Goal: Complete application form

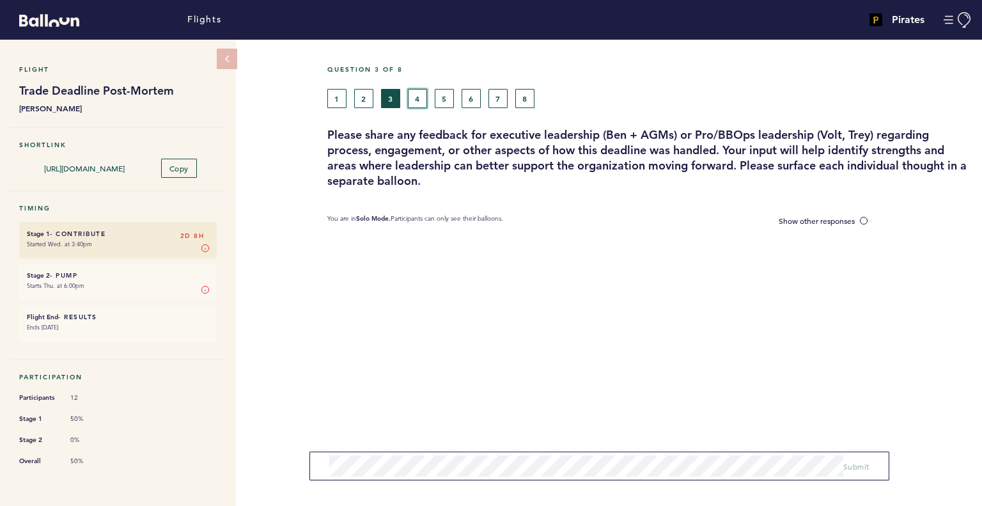
click at [416, 104] on button "4" at bounding box center [417, 98] width 19 height 19
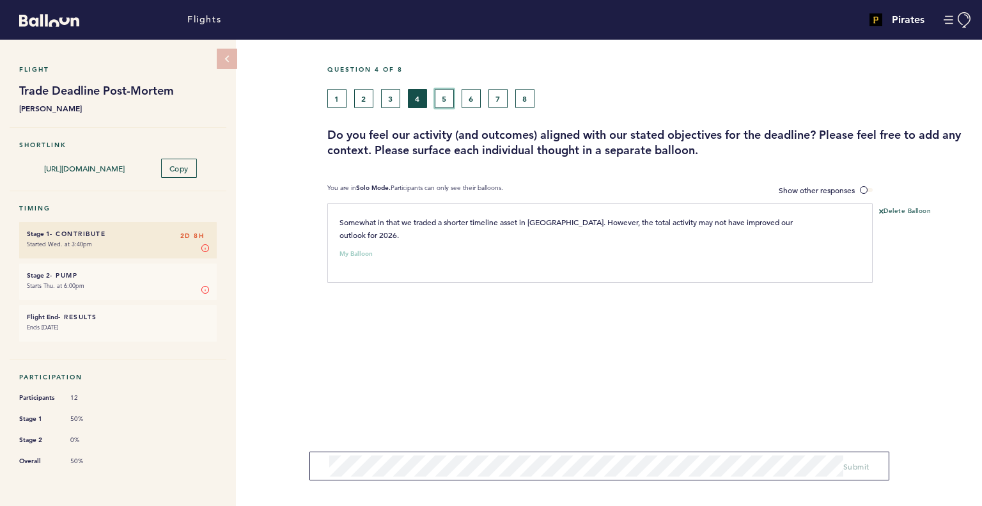
click at [445, 97] on button "5" at bounding box center [444, 98] width 19 height 19
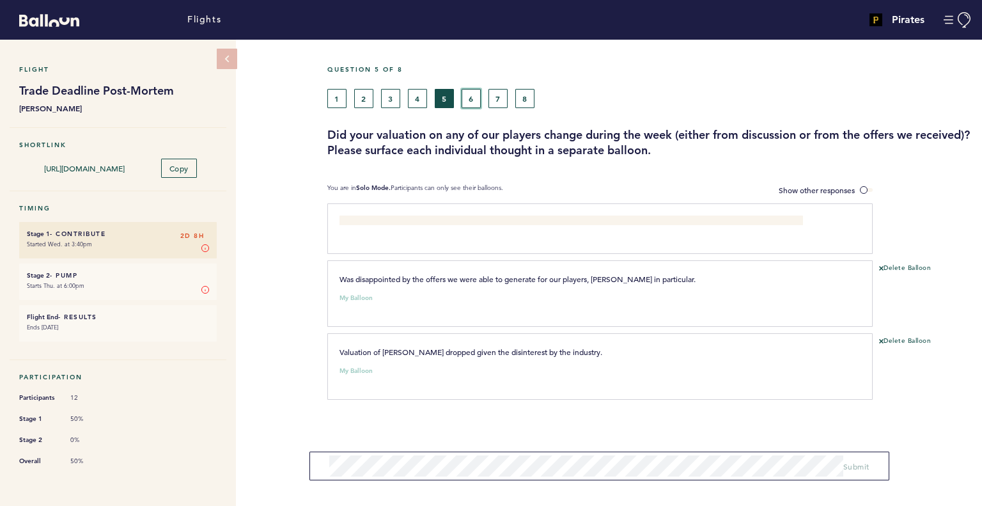
click at [464, 95] on button "6" at bounding box center [471, 98] width 19 height 19
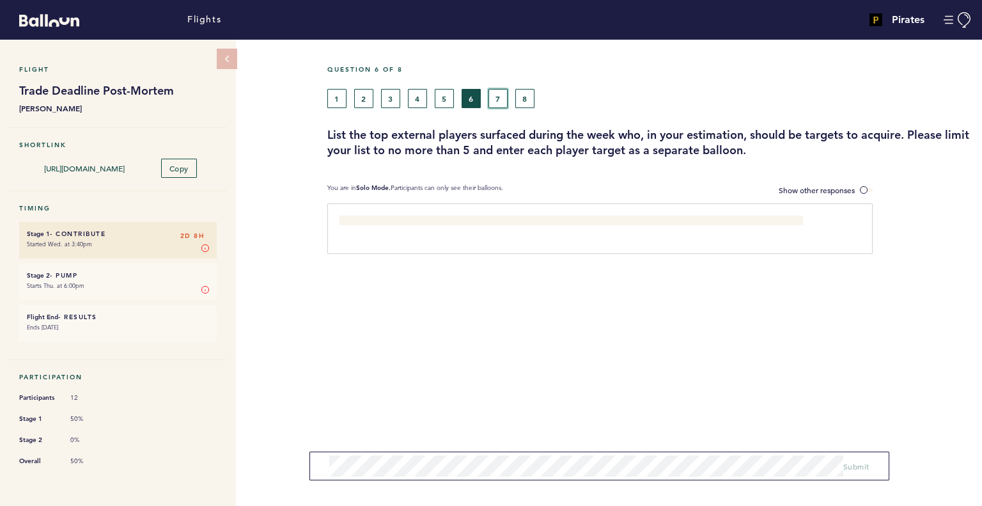
click at [497, 94] on button "7" at bounding box center [498, 98] width 19 height 19
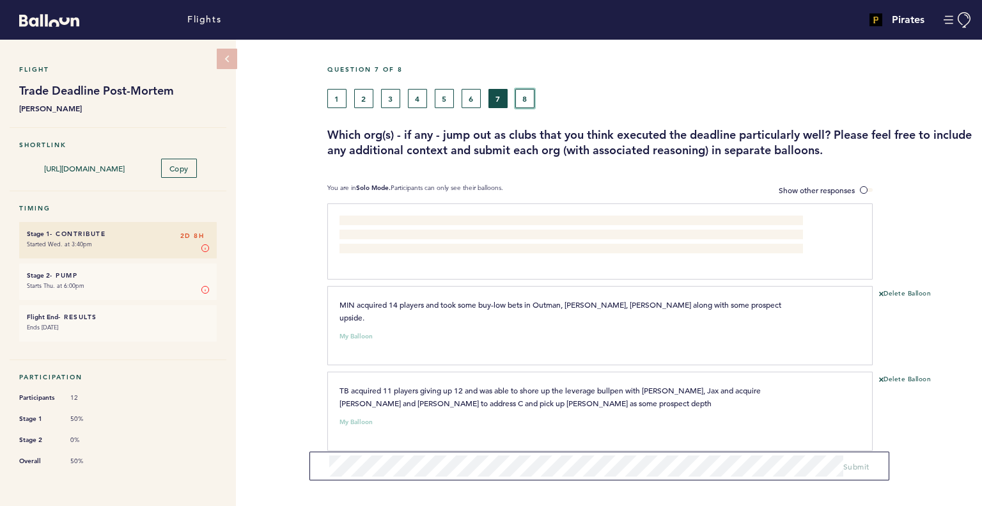
click at [531, 98] on button "8" at bounding box center [524, 98] width 19 height 19
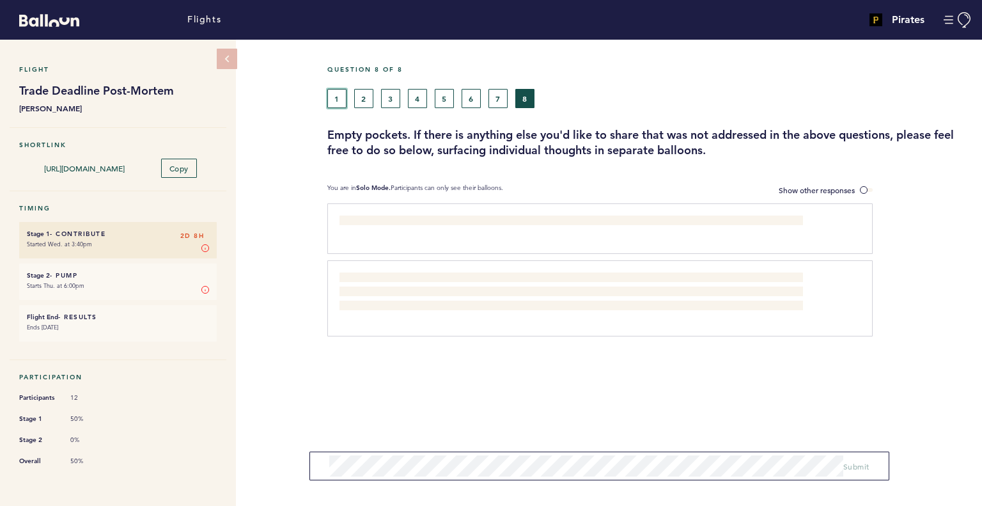
click at [341, 100] on button "1" at bounding box center [336, 98] width 19 height 19
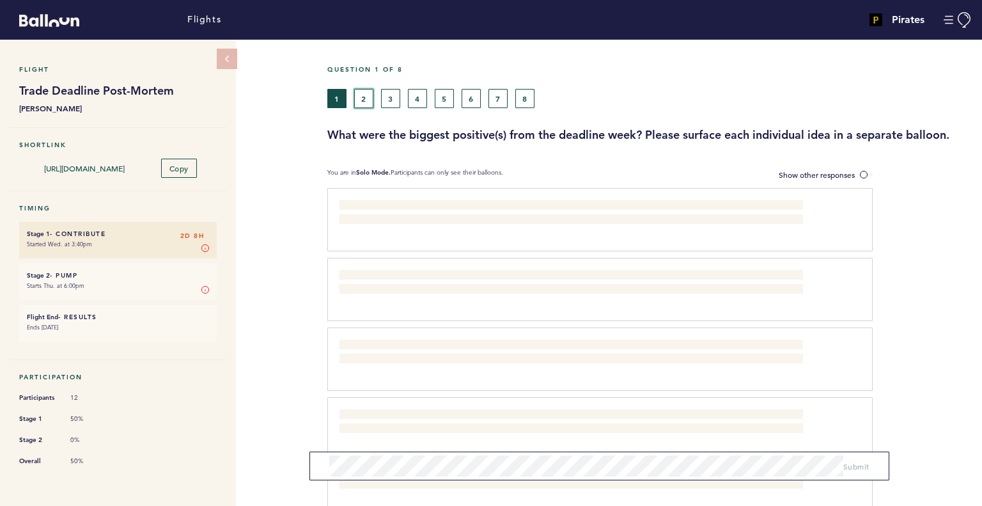
click at [366, 99] on button "2" at bounding box center [363, 98] width 19 height 19
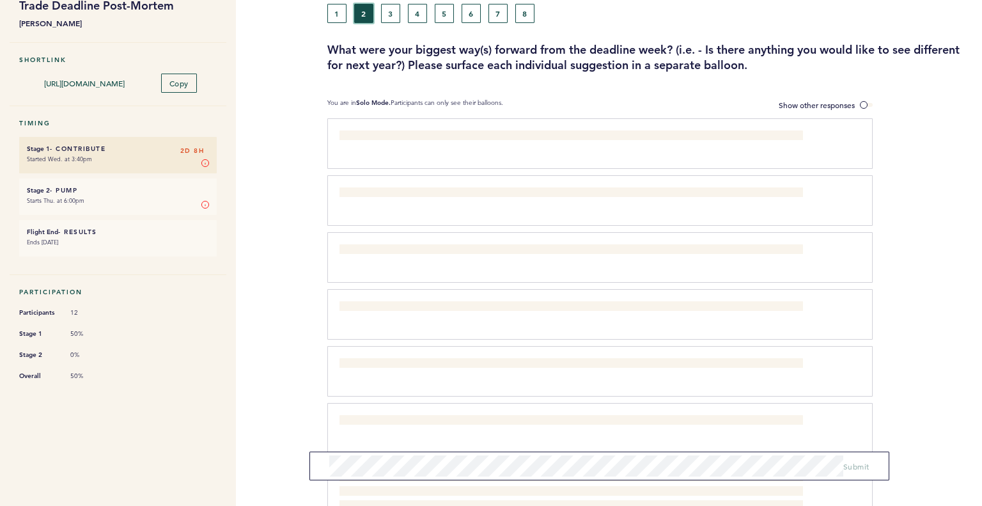
scroll to position [51, 0]
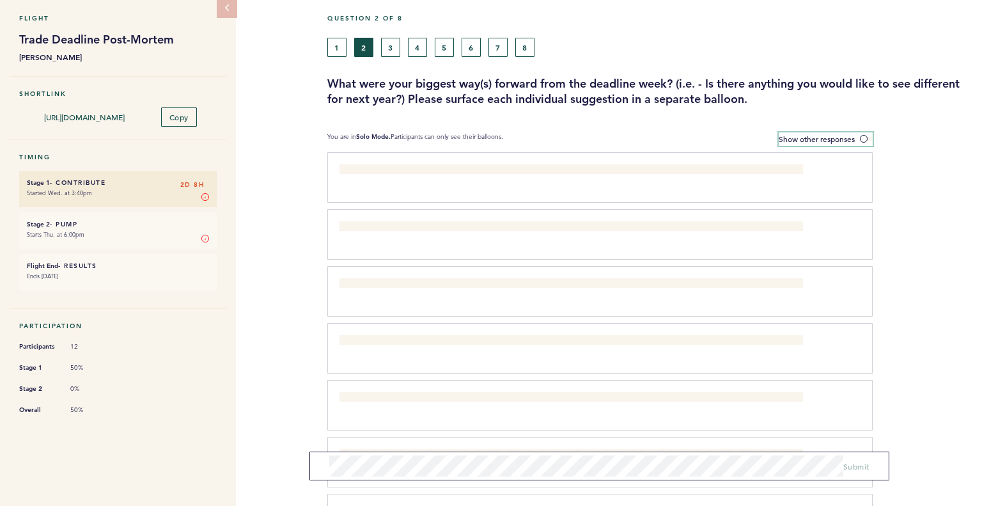
click at [858, 133] on label "Show other responses" at bounding box center [826, 138] width 94 height 13
click at [0, 0] on input "Show other responses" at bounding box center [0, 0] width 0 height 0
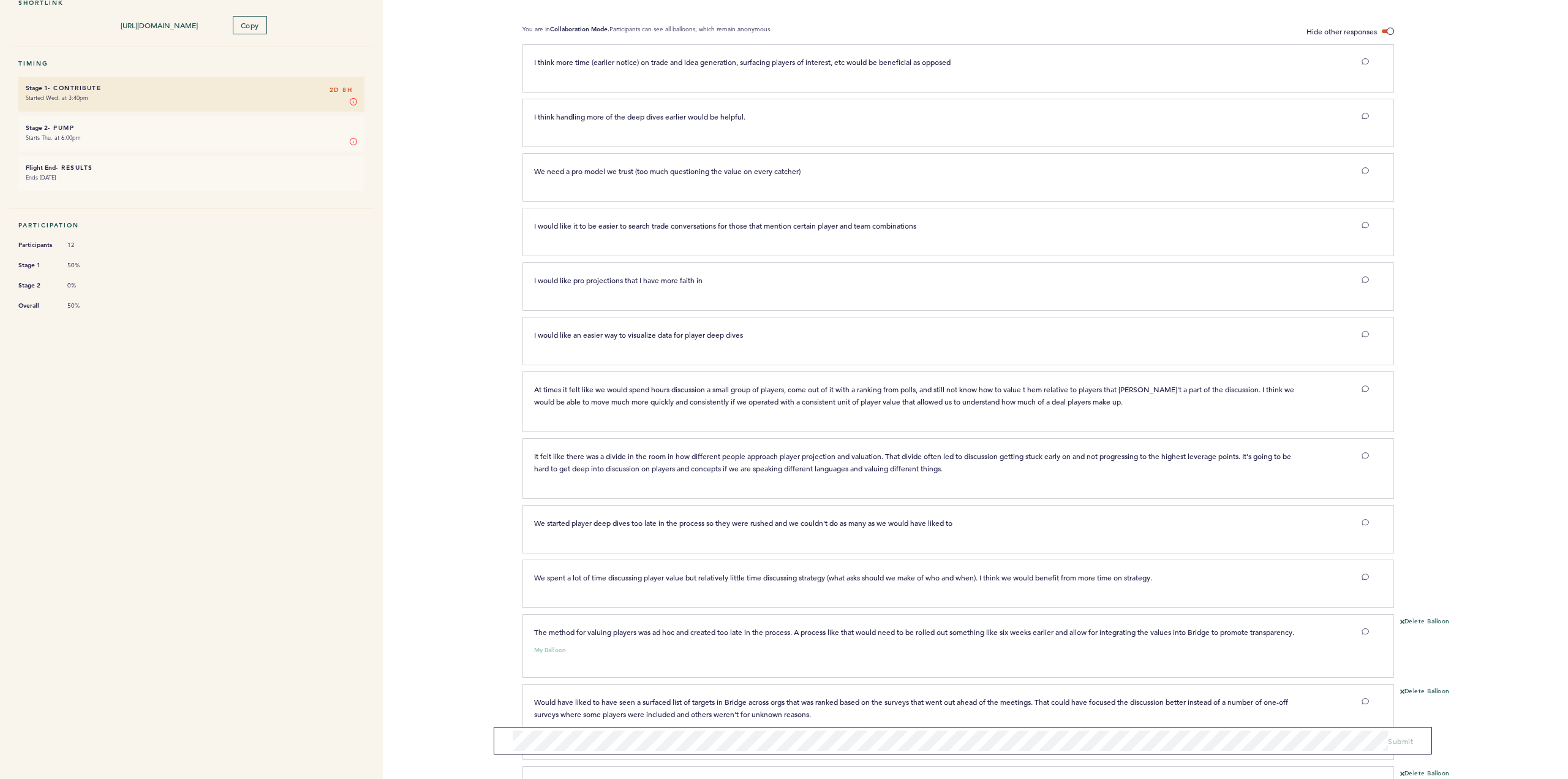
scroll to position [0, 0]
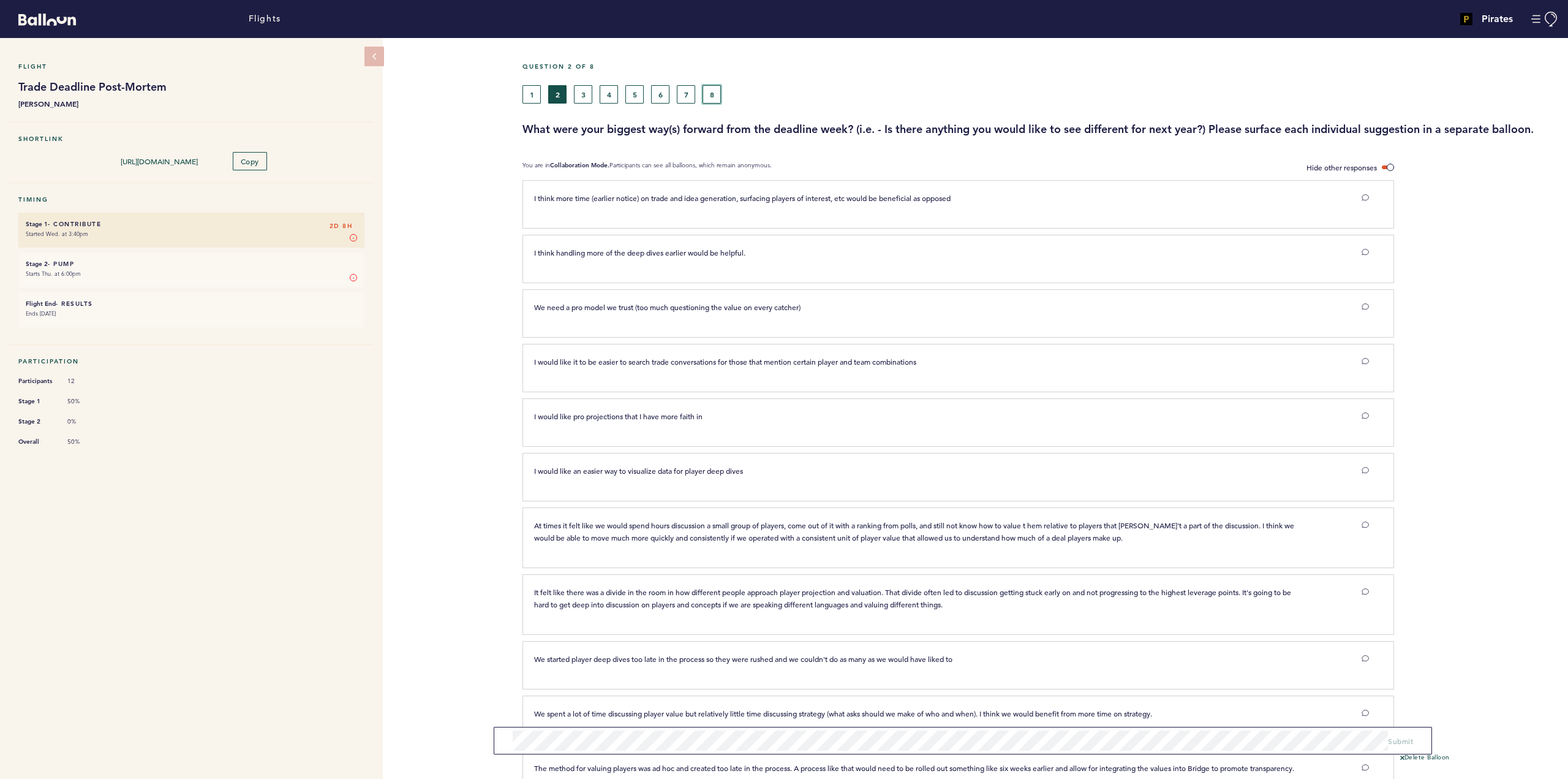
click at [713, 88] on button "8" at bounding box center [711, 94] width 18 height 18
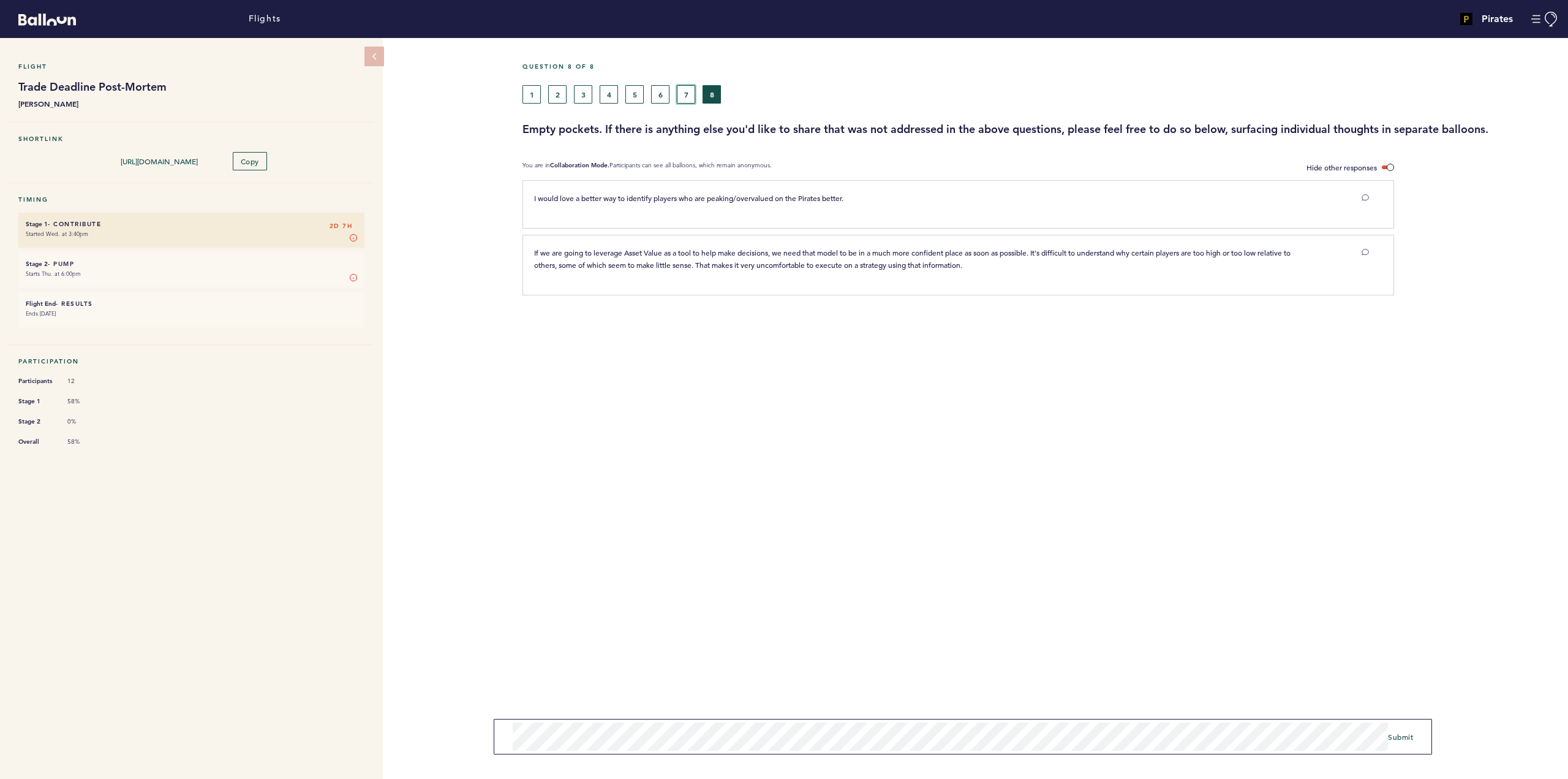
click at [693, 98] on button "7" at bounding box center [686, 94] width 18 height 18
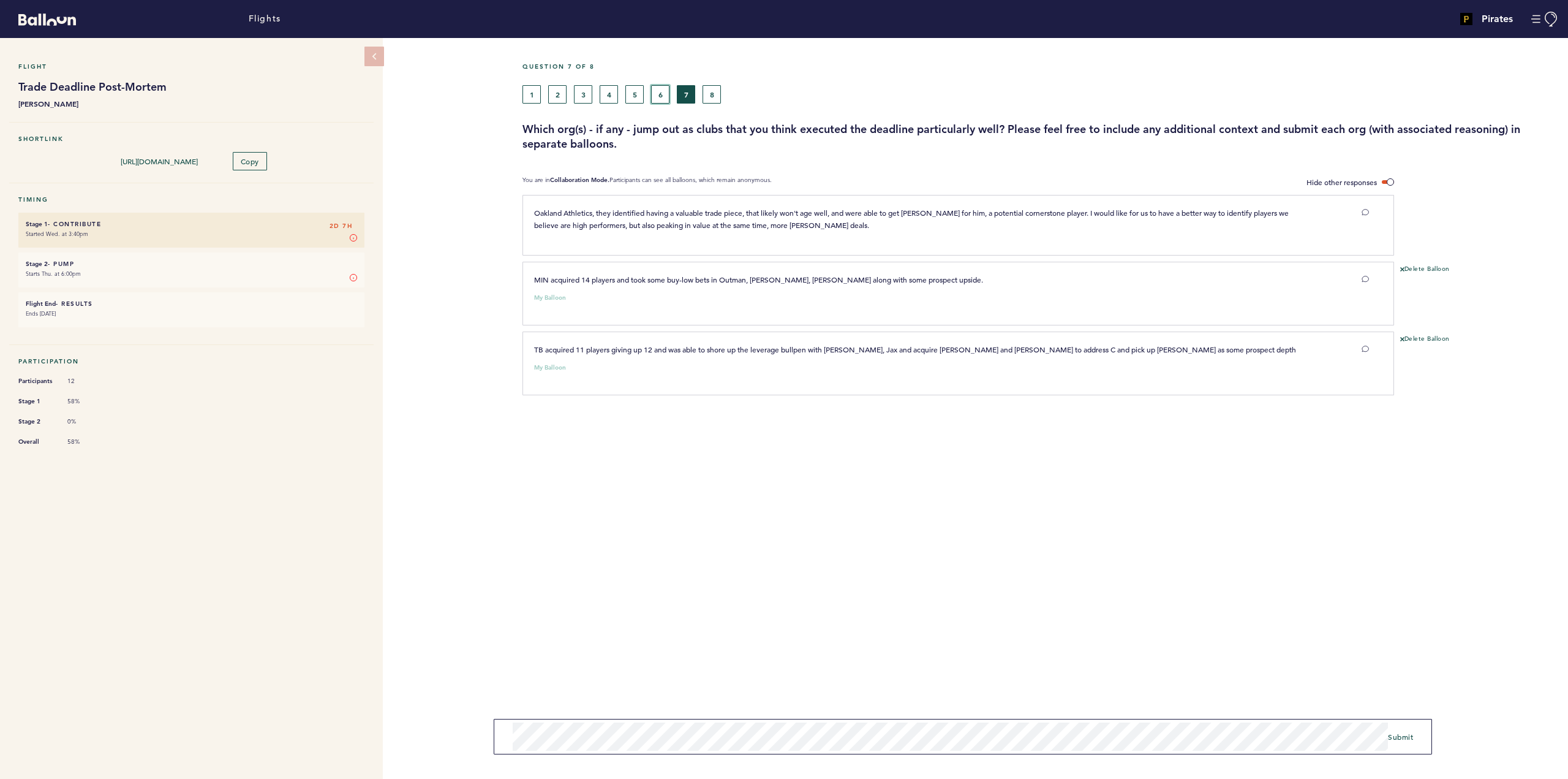
click at [659, 92] on button "6" at bounding box center [660, 94] width 18 height 18
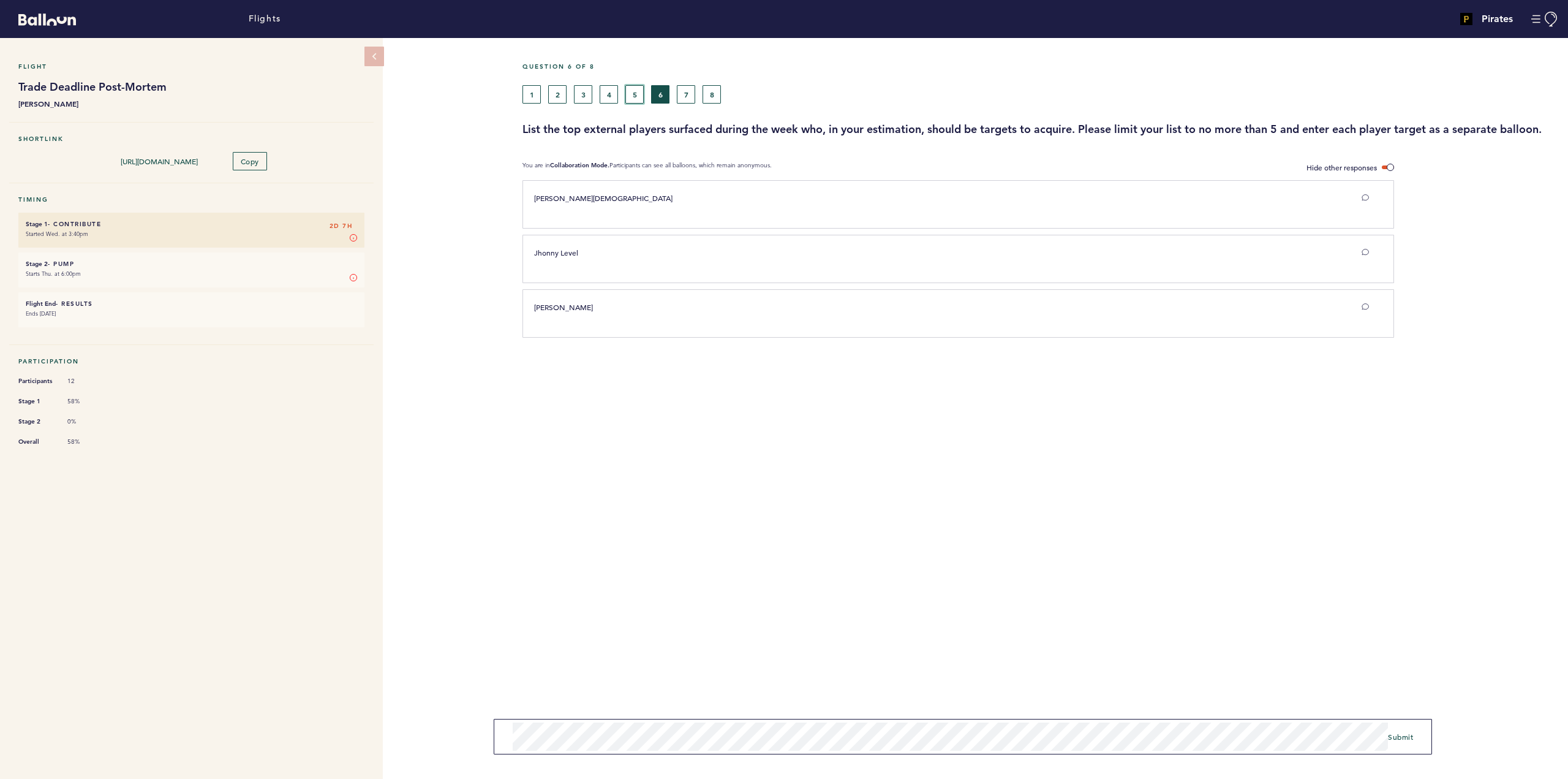
click at [632, 95] on button "5" at bounding box center [634, 94] width 18 height 18
click at [606, 95] on button "4" at bounding box center [608, 94] width 18 height 18
click at [585, 93] on button "3" at bounding box center [582, 94] width 18 height 18
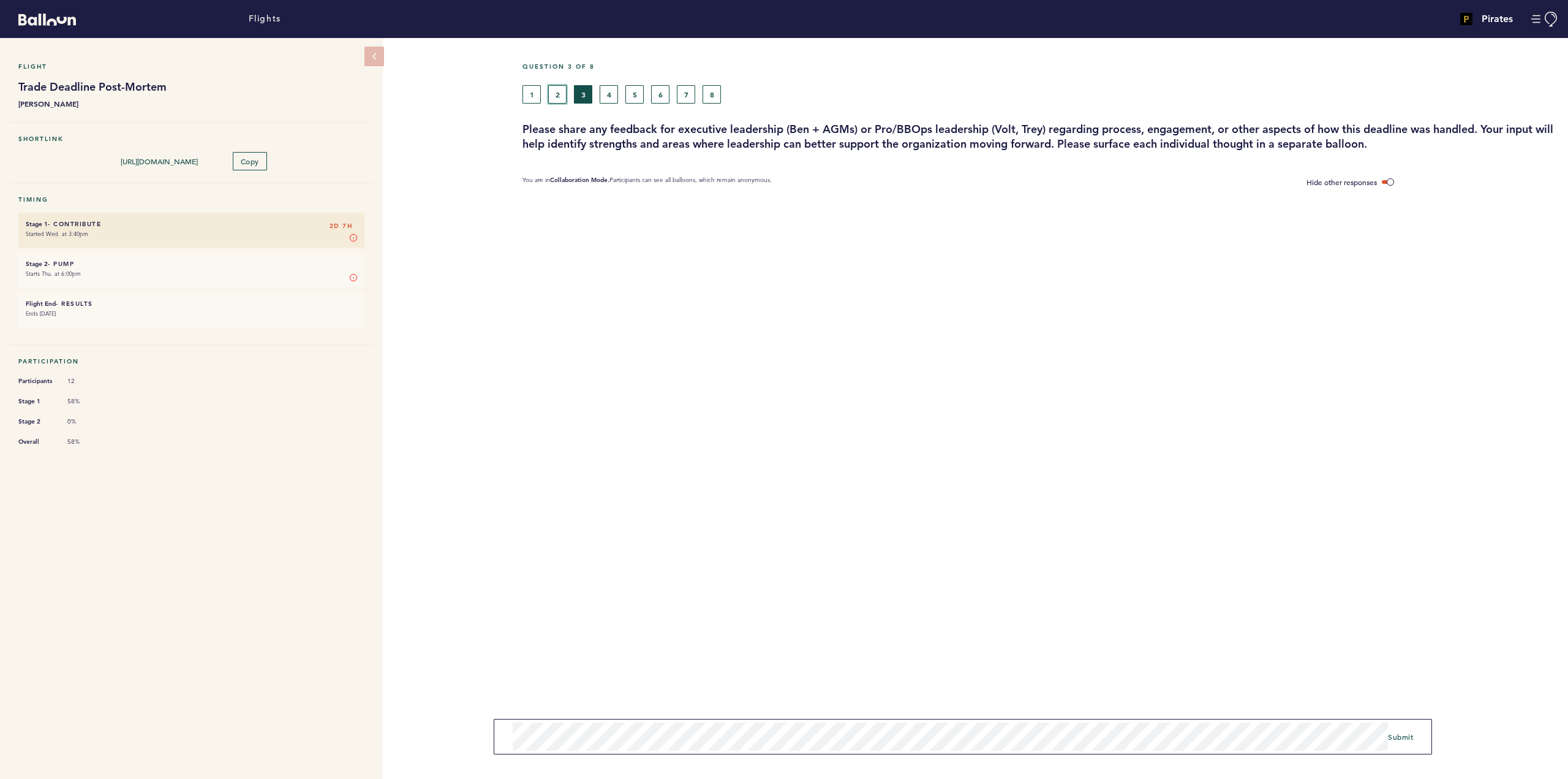
click at [554, 93] on button "2" at bounding box center [557, 94] width 18 height 18
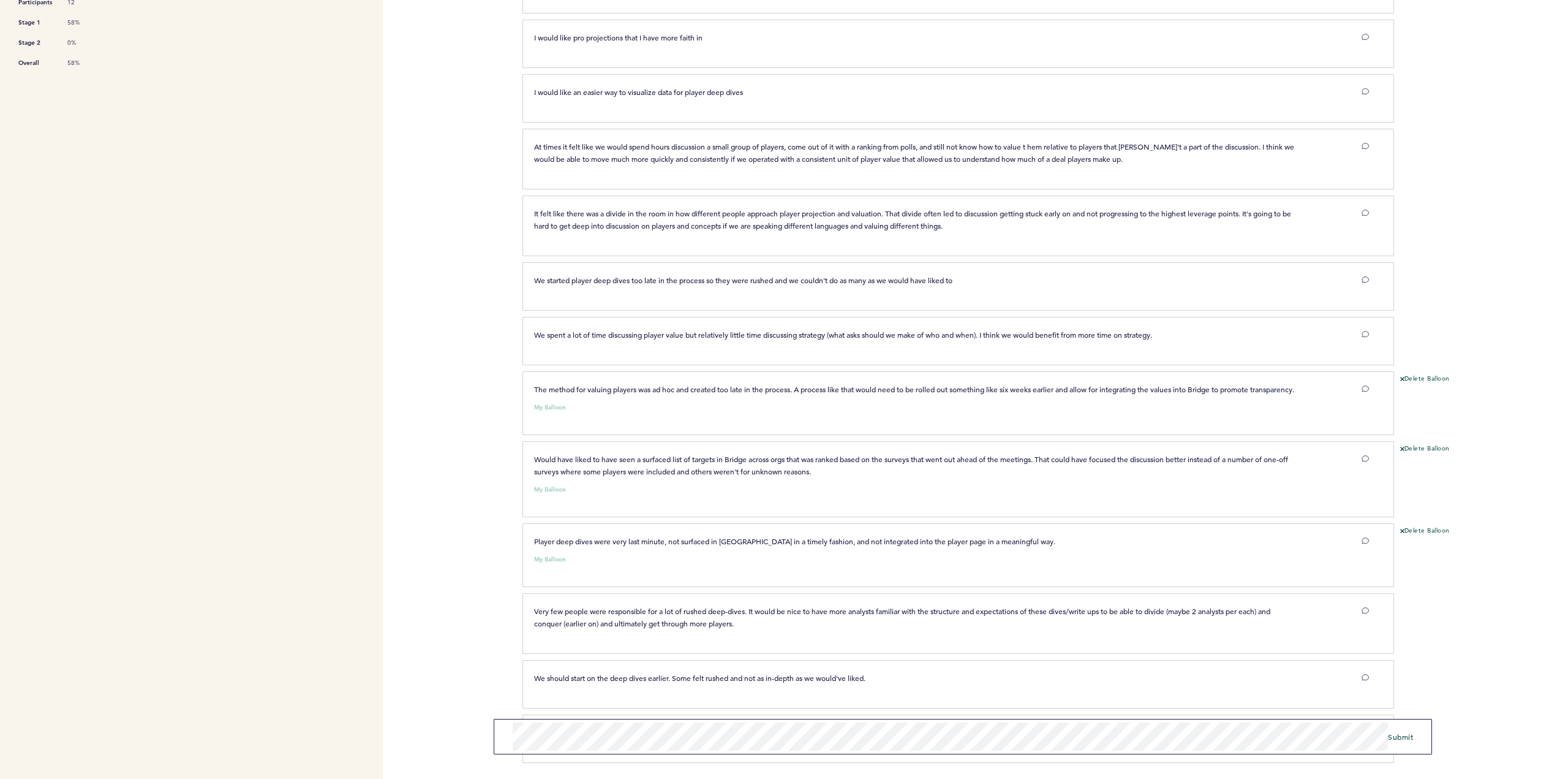
scroll to position [12, 0]
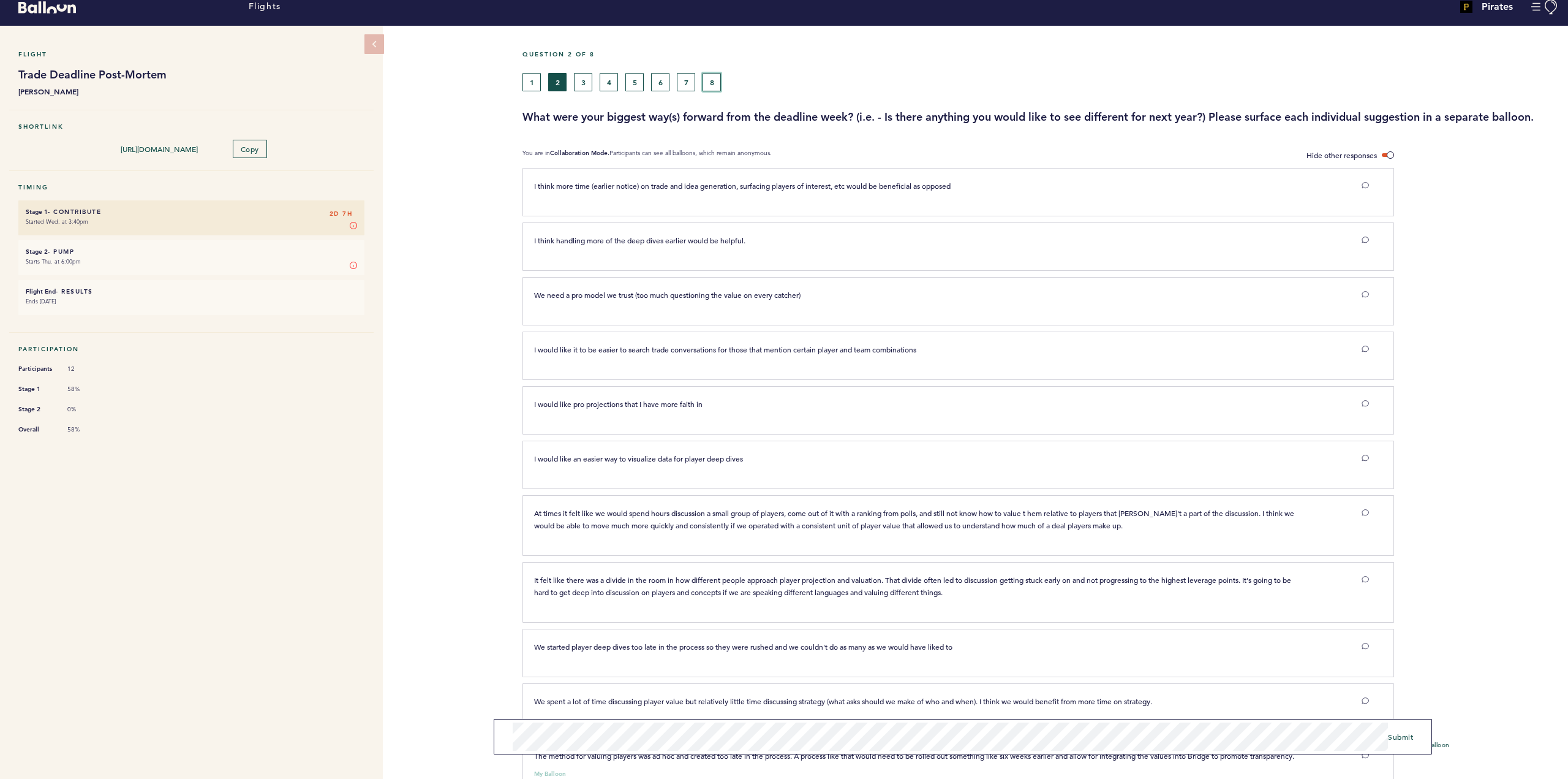
click at [714, 80] on button "8" at bounding box center [711, 81] width 18 height 18
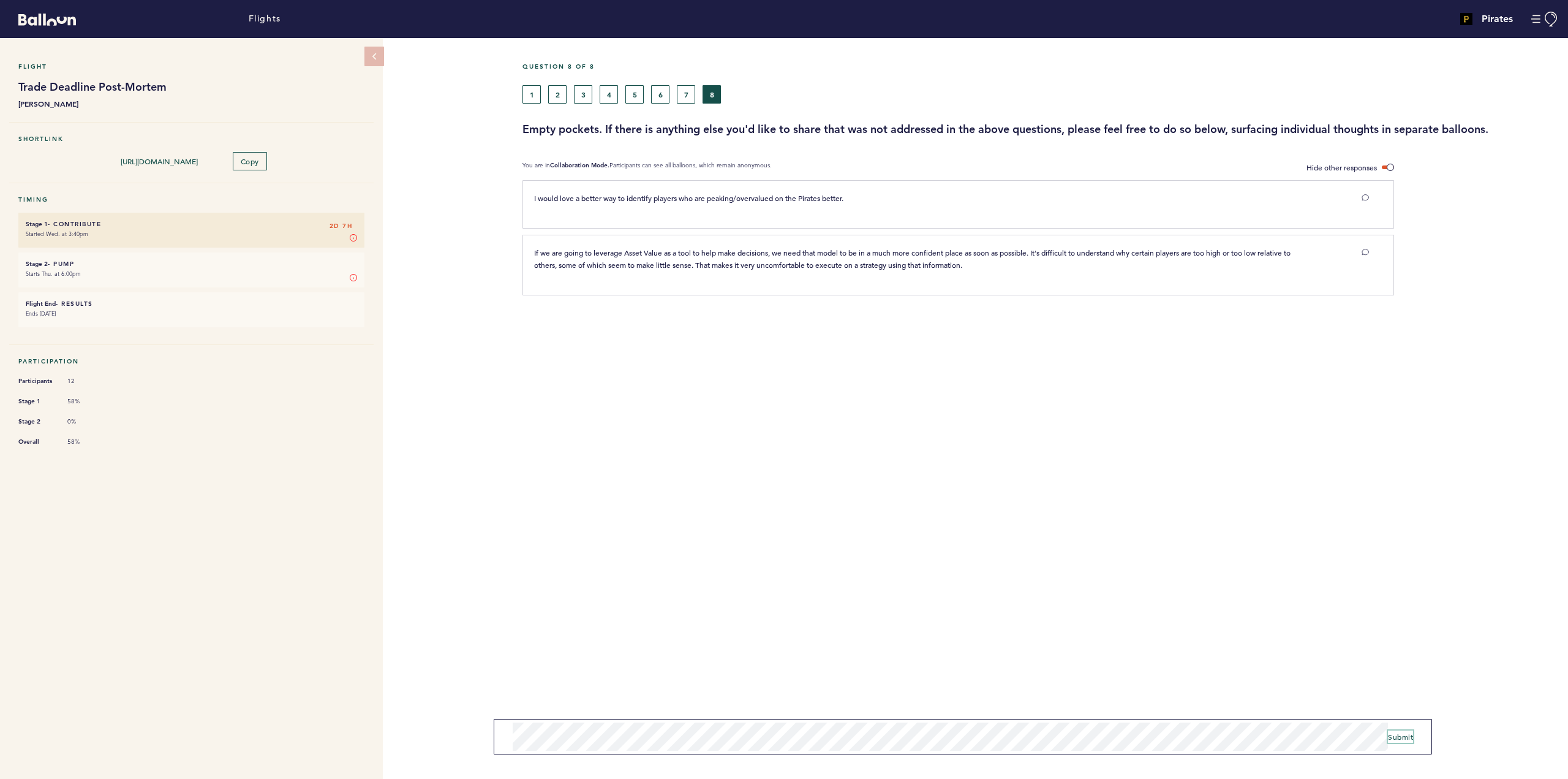
click at [940, 484] on span "Submit" at bounding box center [1400, 736] width 25 height 10
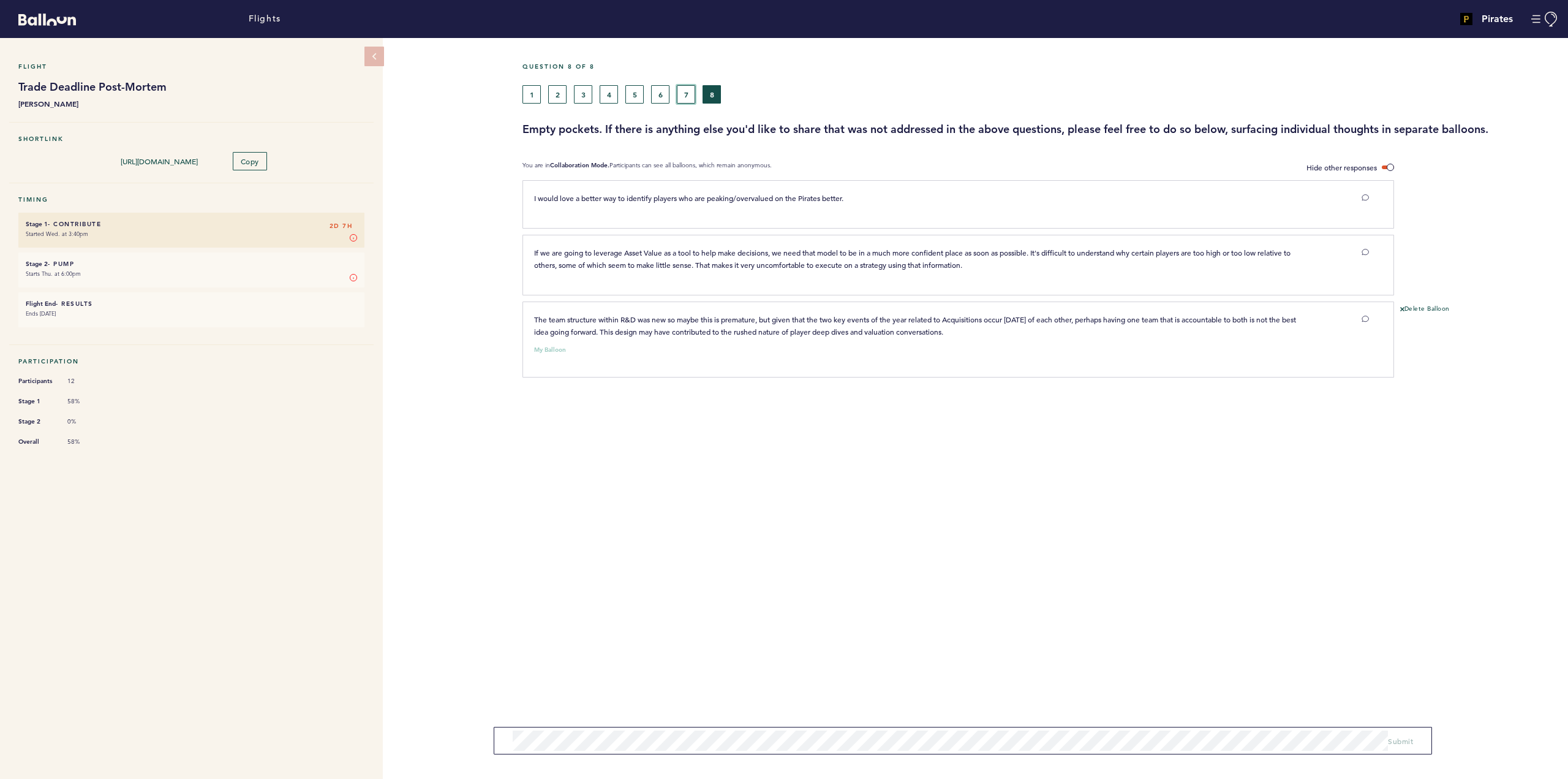
click at [693, 92] on button "7" at bounding box center [686, 94] width 18 height 18
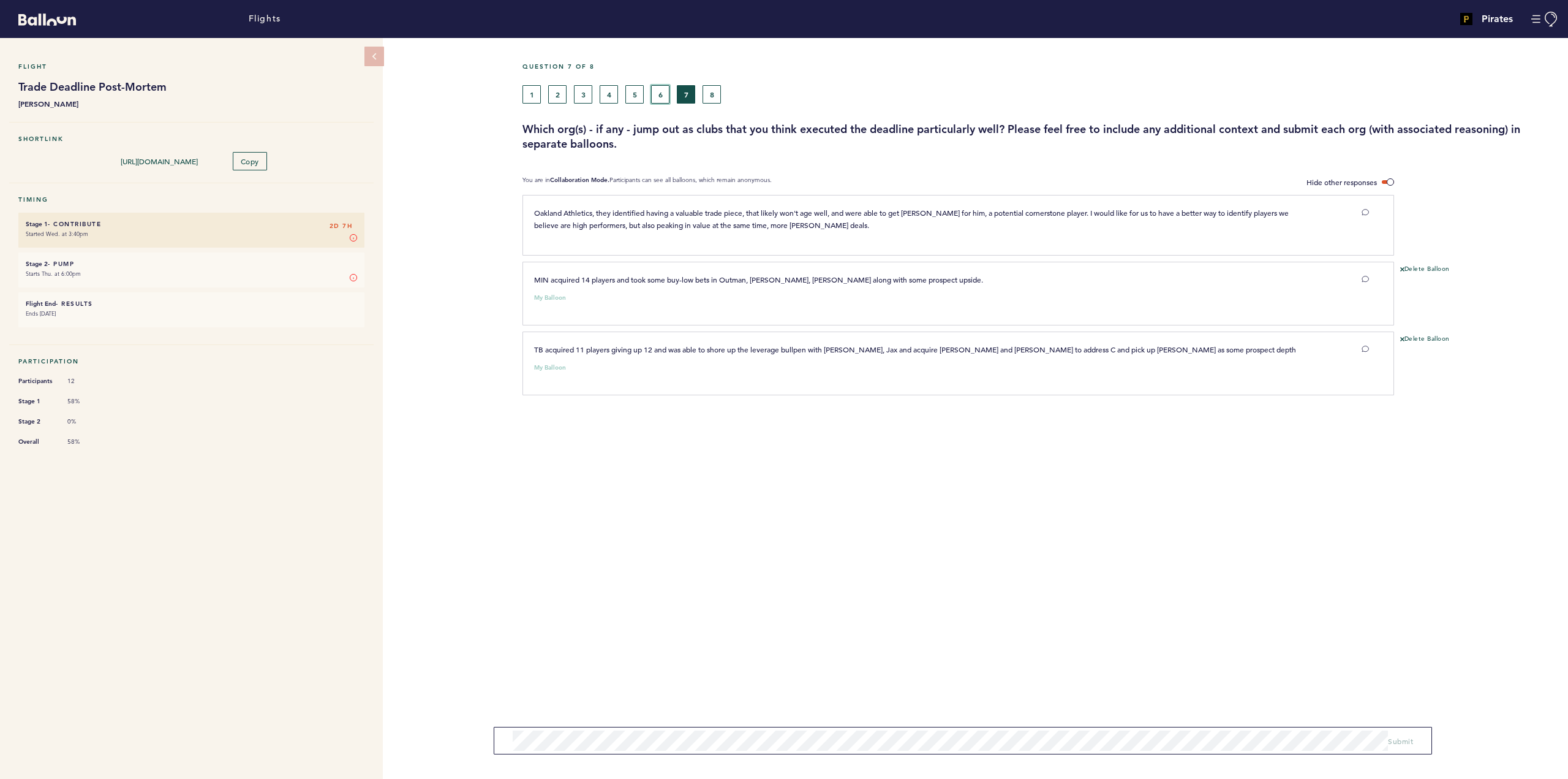
click at [660, 92] on button "6" at bounding box center [660, 94] width 18 height 18
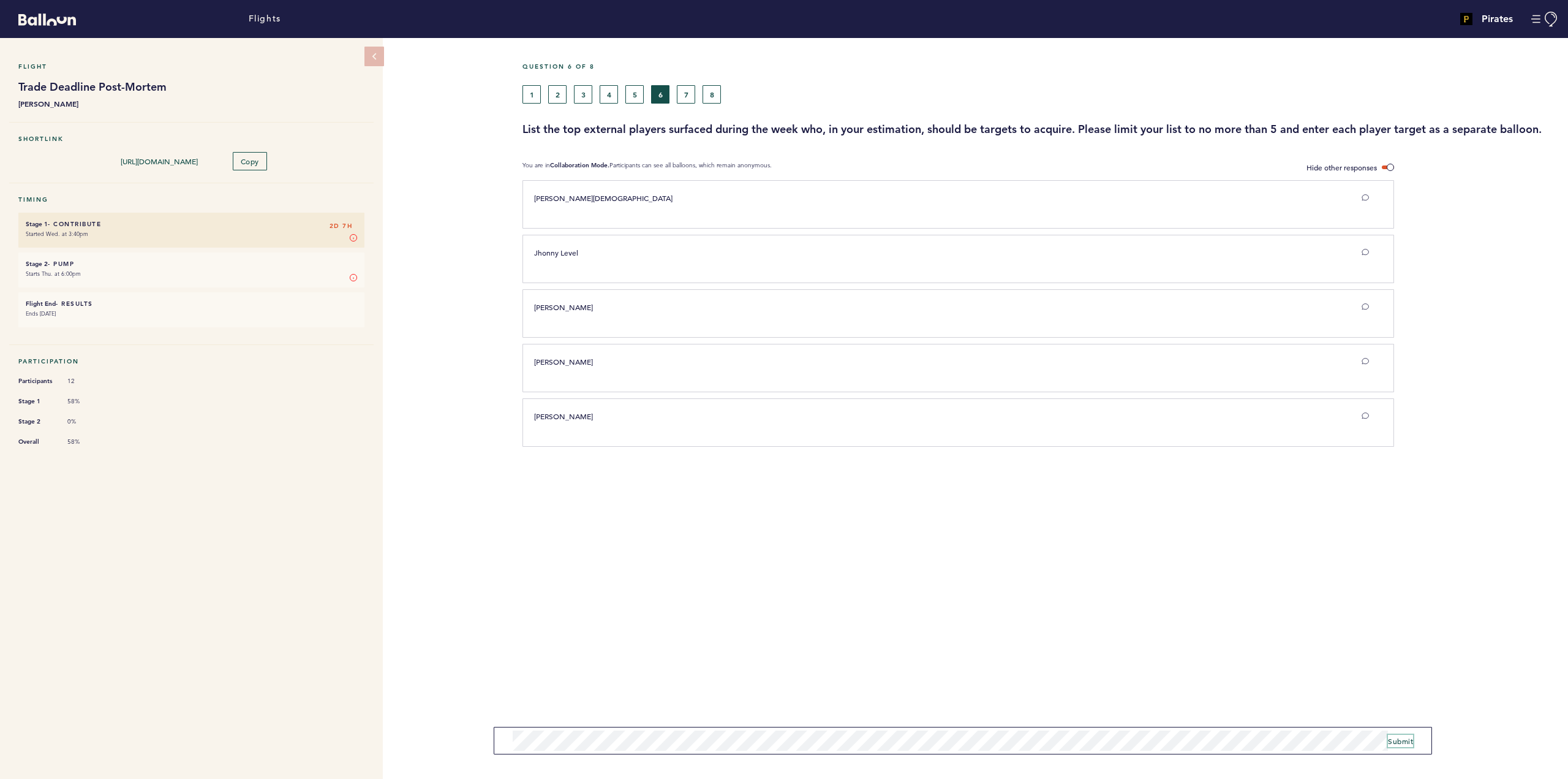
click at [940, 484] on span "Submit" at bounding box center [1400, 741] width 25 height 10
click at [641, 484] on form "Submit" at bounding box center [963, 740] width 939 height 28
click at [672, 484] on div "Question 6 of 8 1 2 3 4 5 6 7 8 List the top external players surfaced during t…" at bounding box center [1044, 408] width 1045 height 741
click at [940, 164] on label "Hide other responses" at bounding box center [1350, 167] width 87 height 12
click at [0, 0] on input "Hide other responses" at bounding box center [0, 0] width 0 height 0
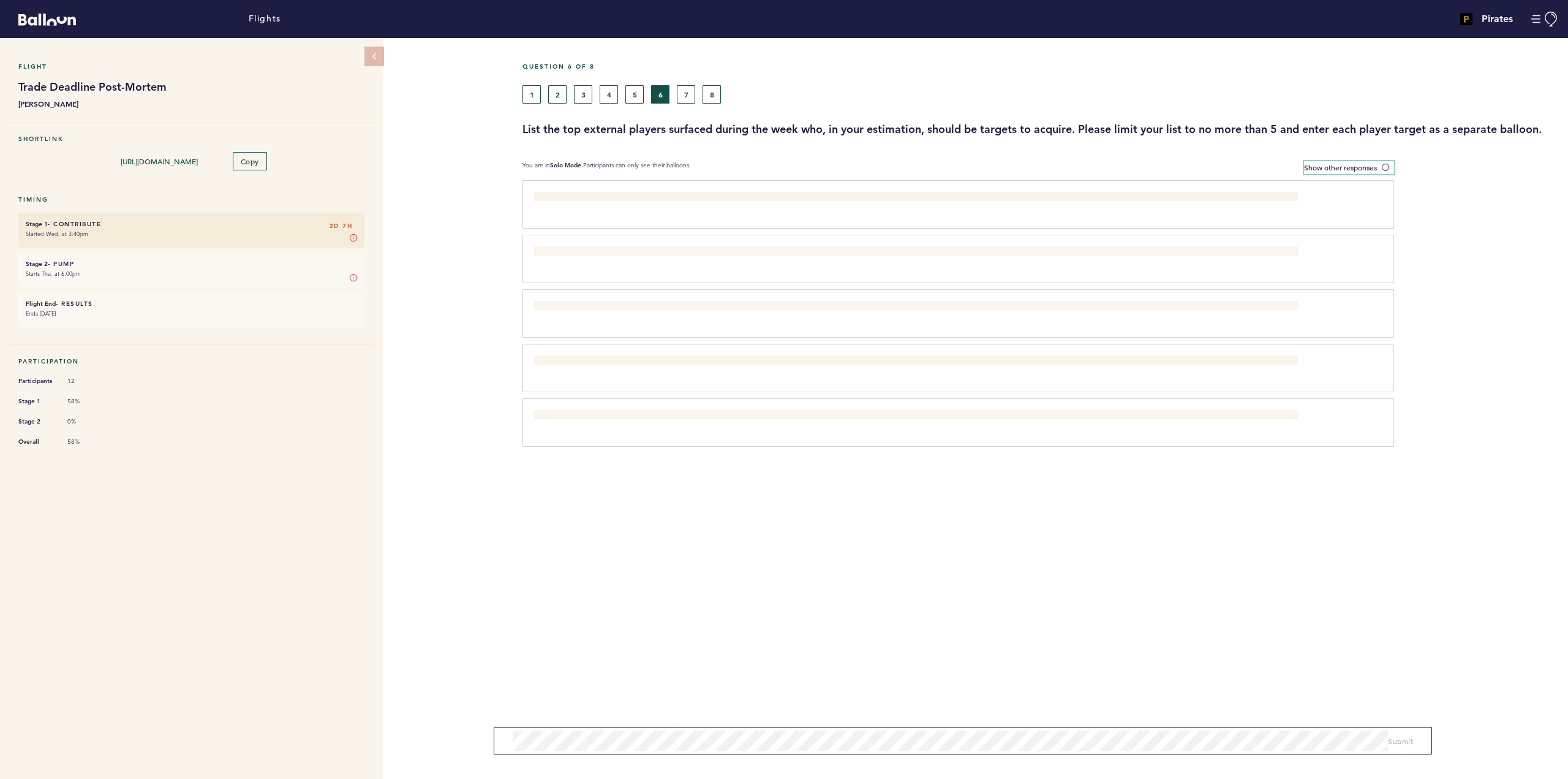
click at [940, 166] on span at bounding box center [1388, 168] width 12 height 4
click at [0, 0] on input "Show other responses" at bounding box center [0, 0] width 0 height 0
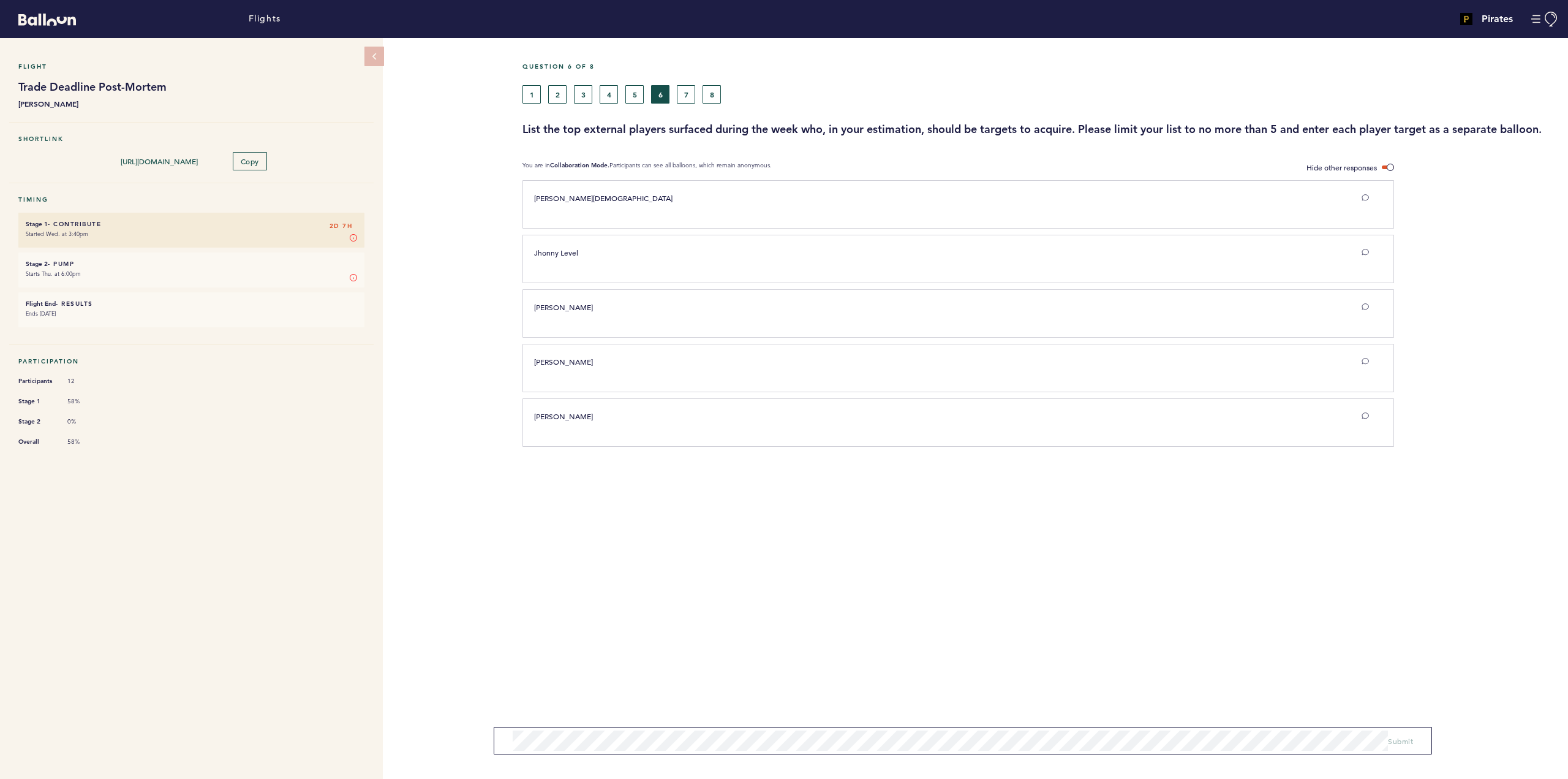
click at [940, 484] on div "Question 6 of 8 1 2 3 4 5 6 7 8 List the top external players surfaced during t…" at bounding box center [1044, 408] width 1045 height 741
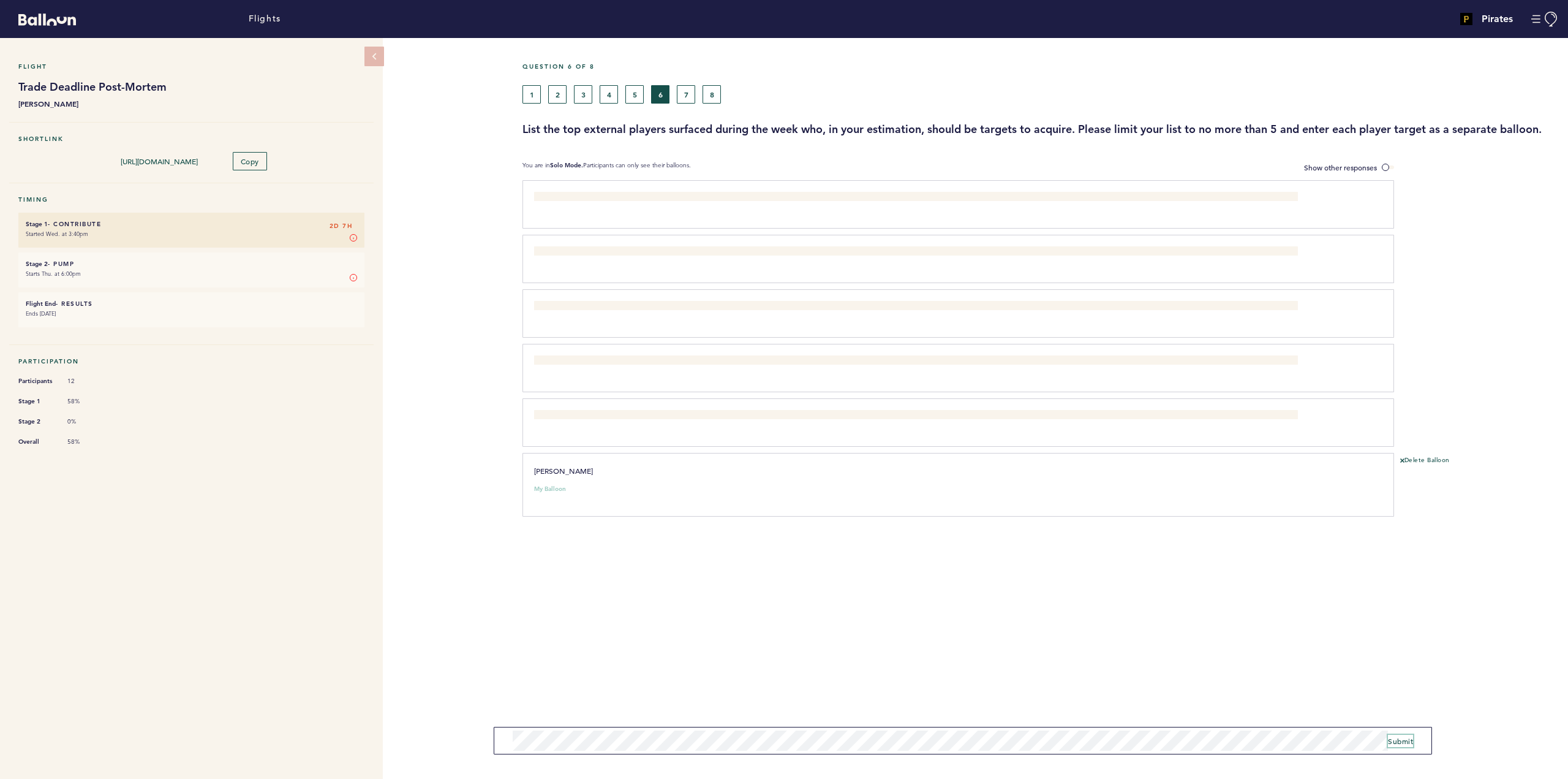
click at [1396, 736] on span "Submit" at bounding box center [1400, 741] width 25 height 10
click at [1408, 738] on span "Submit" at bounding box center [1400, 741] width 25 height 10
click at [1411, 744] on span "Submit" at bounding box center [1400, 741] width 25 height 10
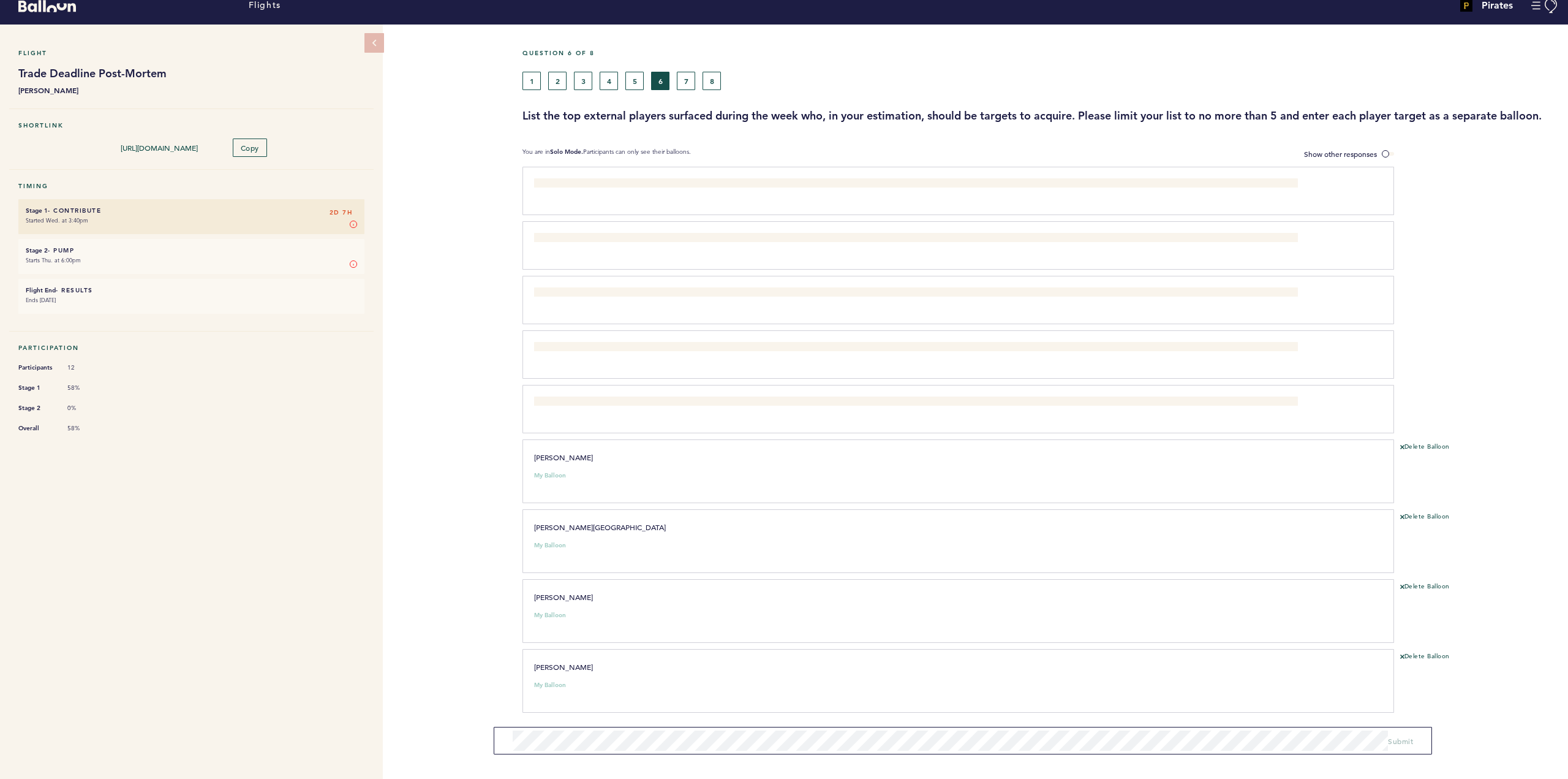
click at [691, 730] on form "Submit" at bounding box center [963, 740] width 939 height 28
click at [1400, 737] on span "Submit" at bounding box center [1400, 741] width 25 height 10
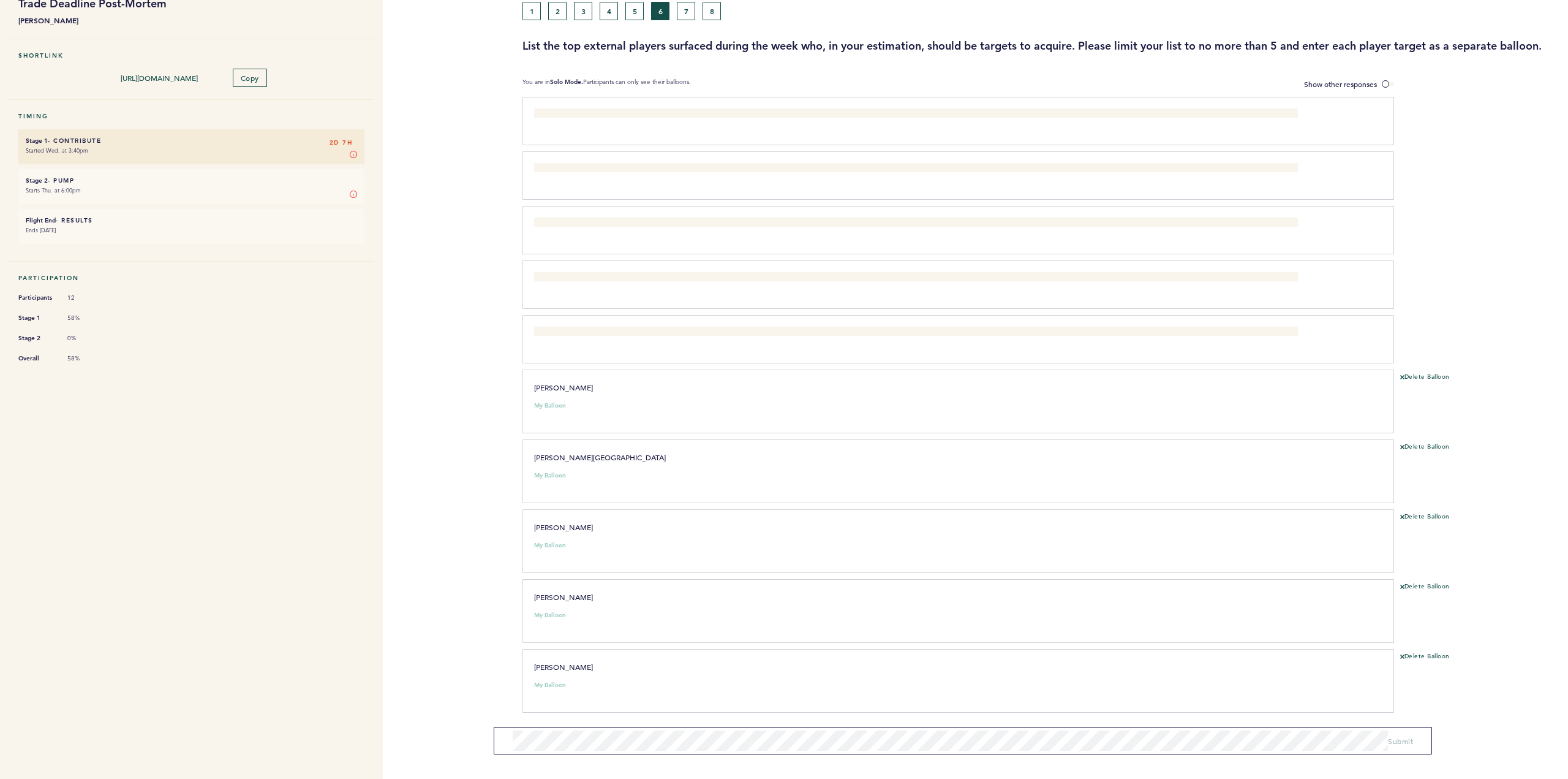
scroll to position [0, 0]
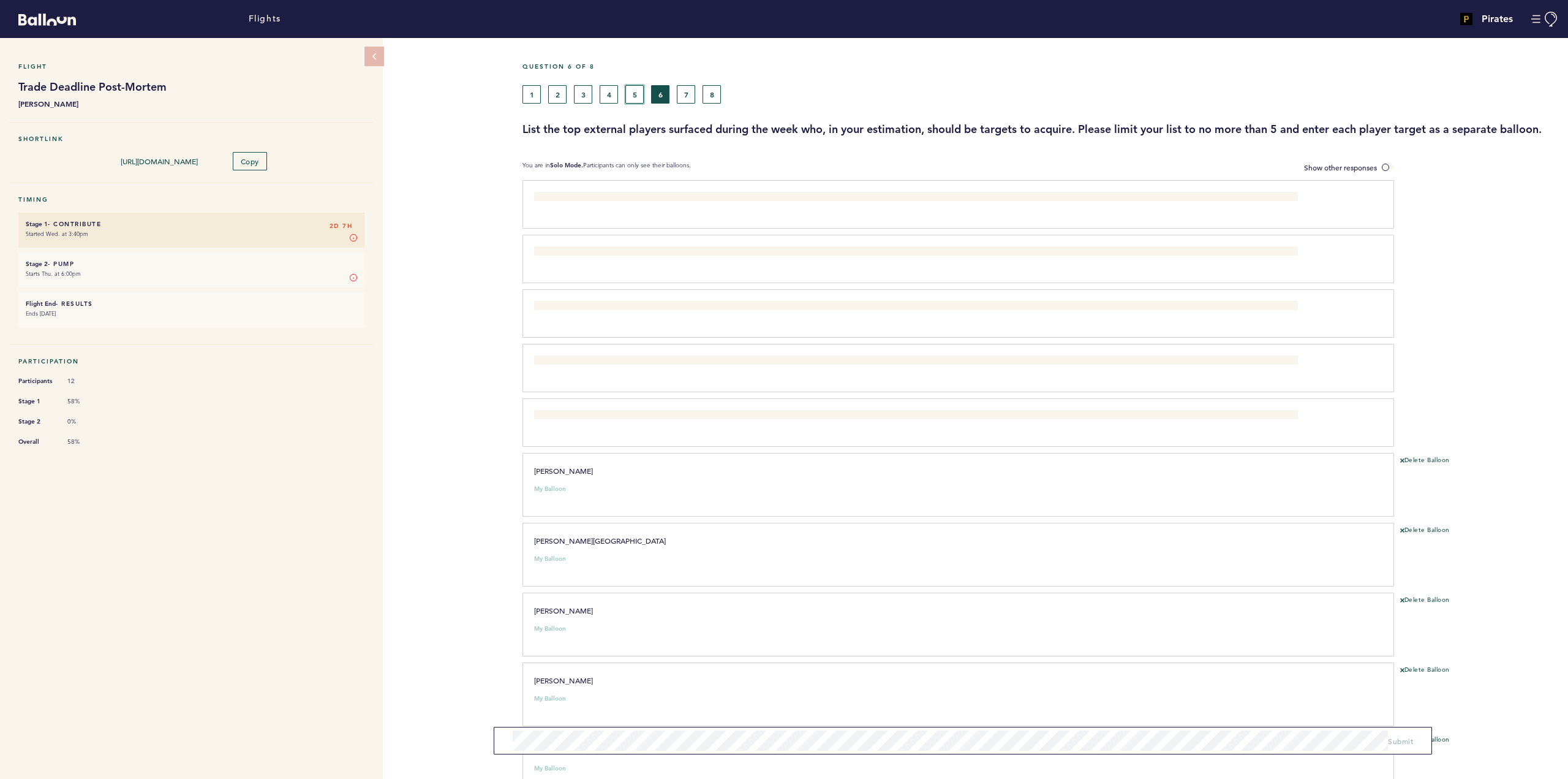
click at [629, 93] on button "5" at bounding box center [634, 94] width 18 height 18
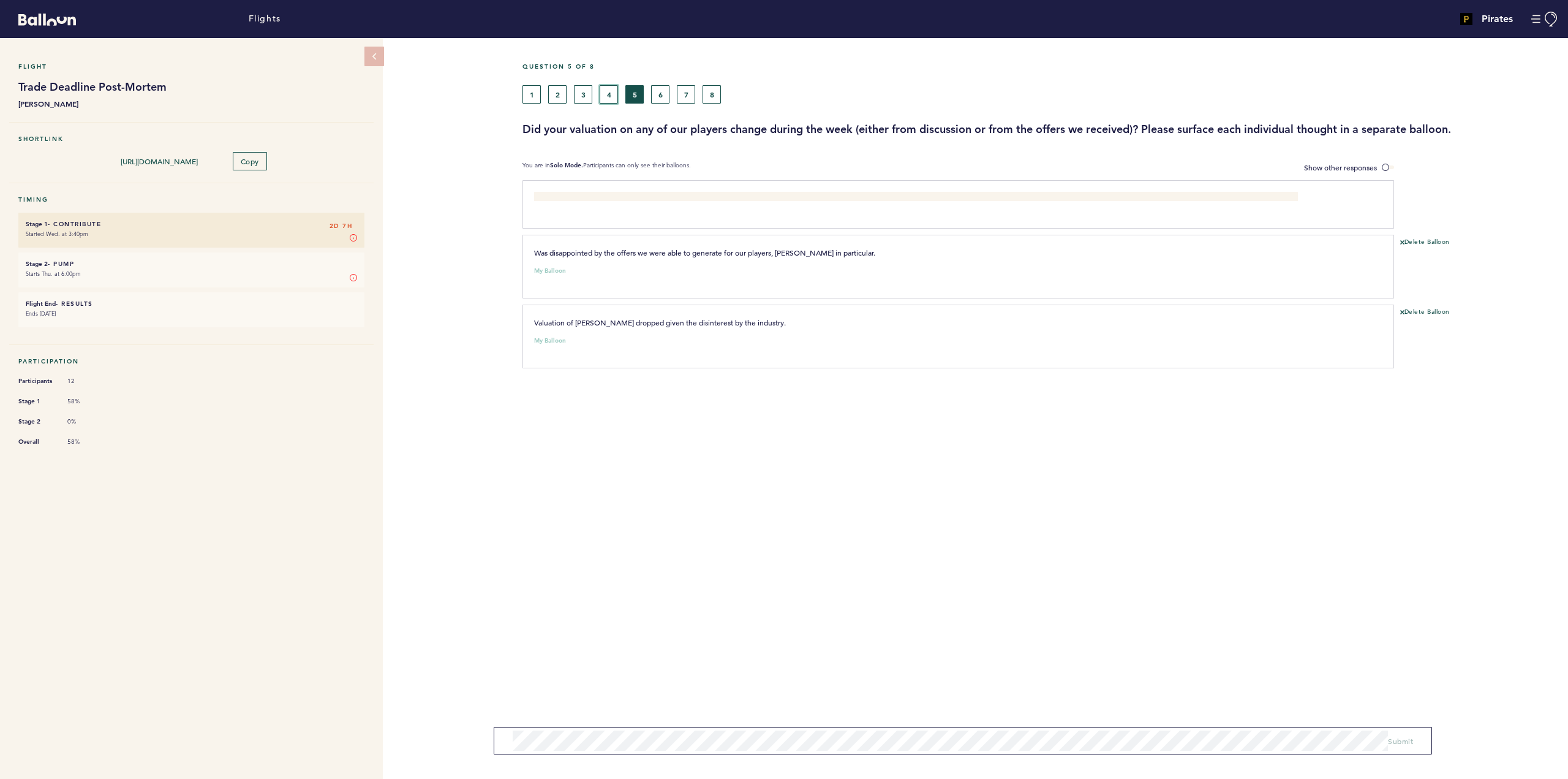
click at [610, 94] on button "4" at bounding box center [608, 94] width 18 height 18
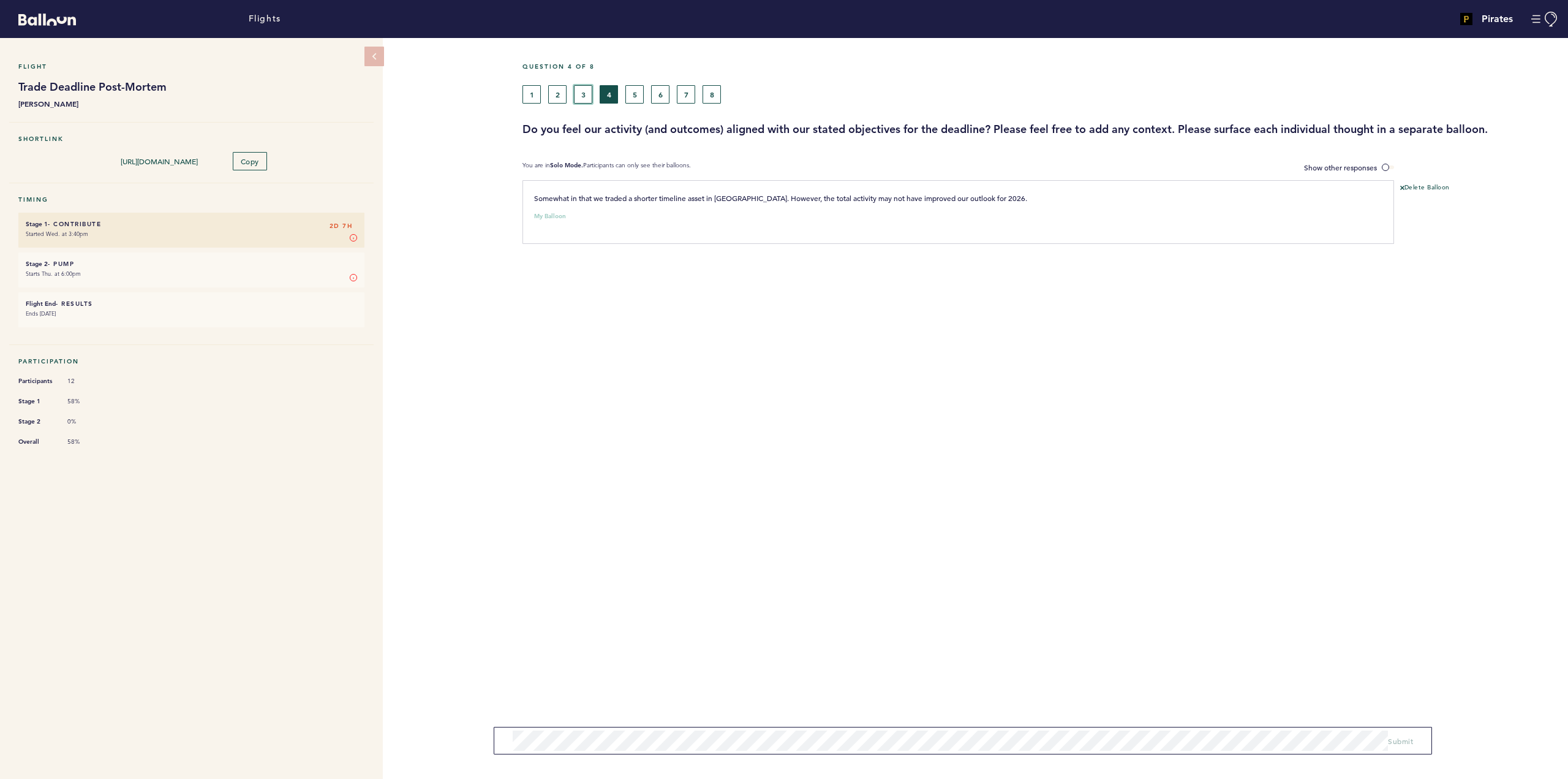
click at [587, 98] on button "3" at bounding box center [582, 94] width 18 height 18
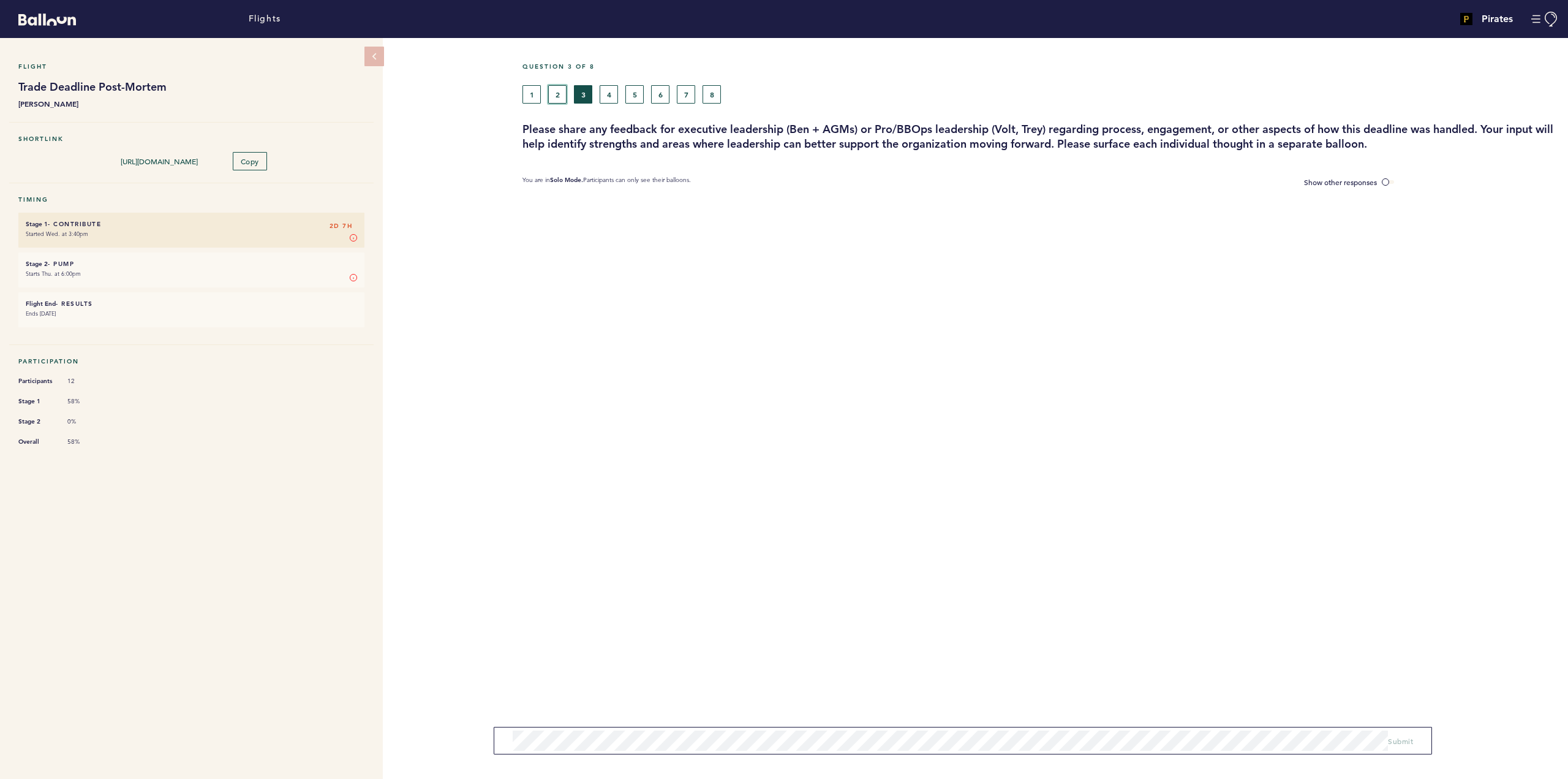
click at [557, 93] on button "2" at bounding box center [557, 94] width 18 height 18
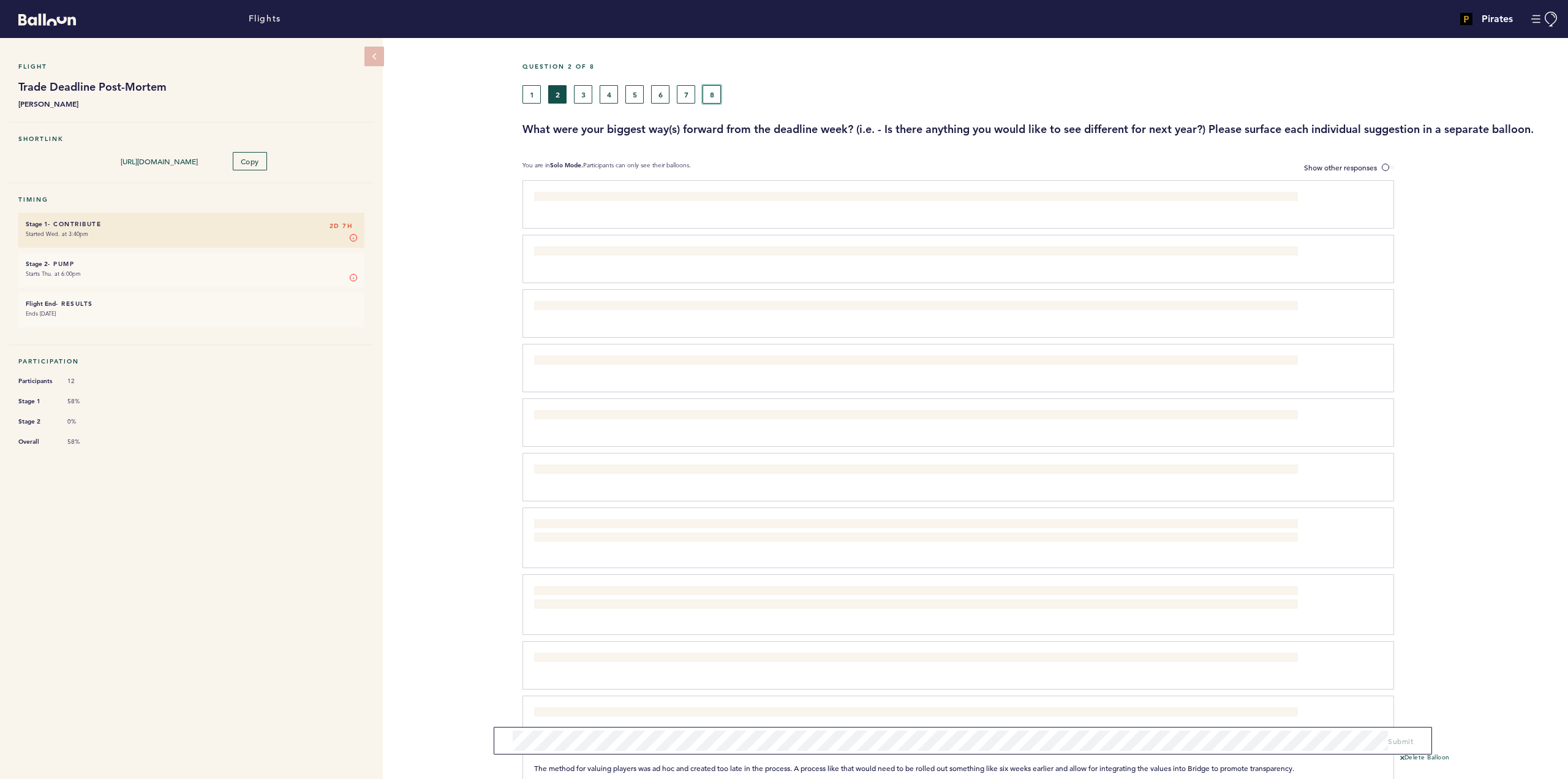
click at [708, 98] on button "8" at bounding box center [711, 94] width 18 height 18
